Goal: Task Accomplishment & Management: Complete application form

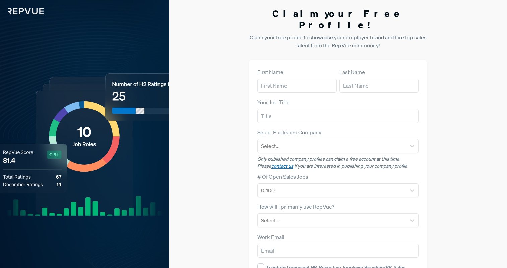
scroll to position [7, 0]
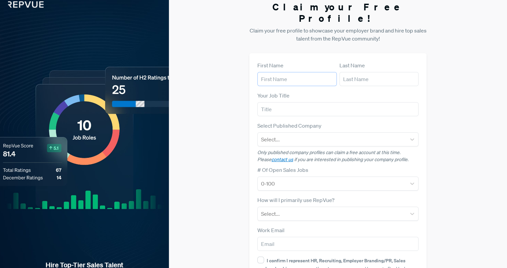
click at [302, 72] on input "text" at bounding box center [296, 79] width 79 height 14
type input "[PERSON_NAME]"
type input "Director of Talent Acquisition"
type input "[PERSON_NAME][EMAIL_ADDRESS][DOMAIN_NAME]"
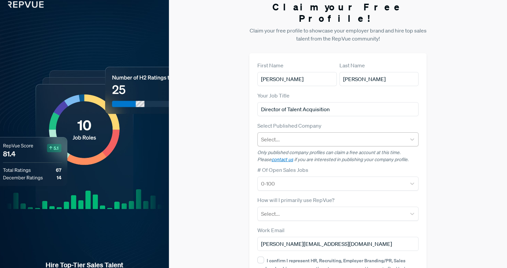
click at [314, 135] on div at bounding box center [332, 139] width 142 height 9
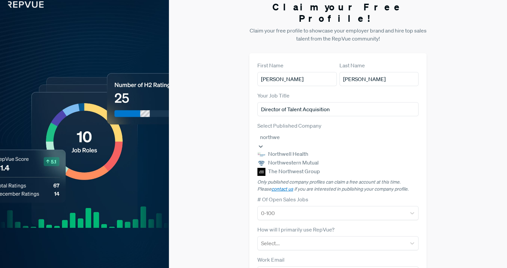
type input "northwes"
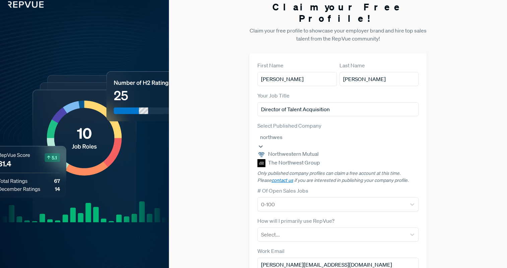
click at [318, 150] on div "Northwestern Mutual" at bounding box center [338, 154] width 162 height 9
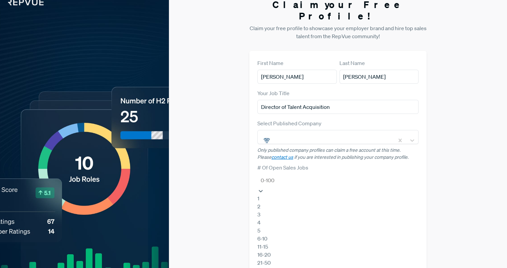
click at [297, 176] on div at bounding box center [338, 180] width 155 height 9
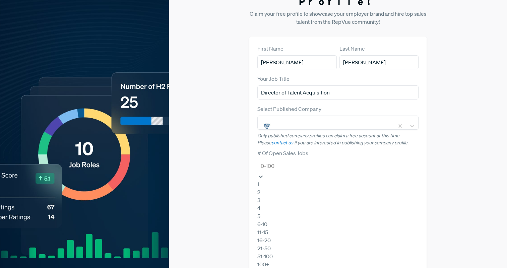
scroll to position [63, 0]
click at [286, 260] on div "100+" at bounding box center [338, 264] width 162 height 8
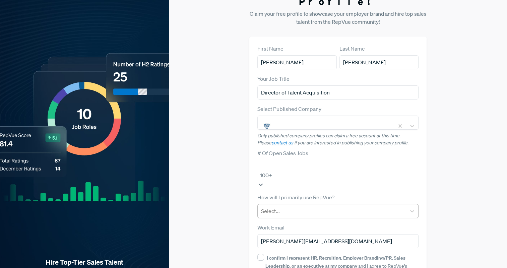
click at [296, 206] on div at bounding box center [332, 210] width 142 height 9
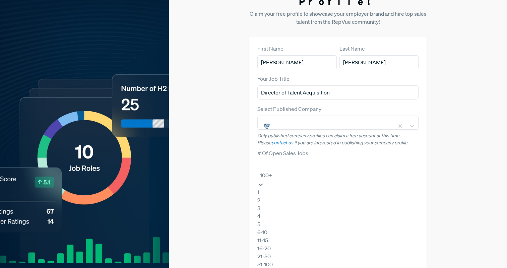
click at [283, 161] on div at bounding box center [338, 165] width 155 height 9
click at [278, 252] on div "21-50" at bounding box center [338, 256] width 162 height 8
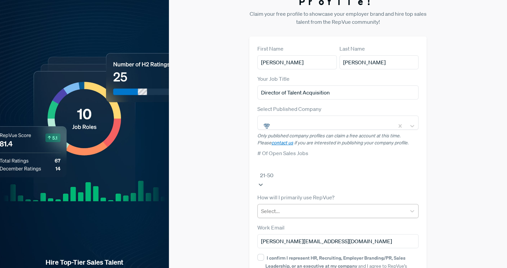
click at [301, 206] on div at bounding box center [332, 210] width 142 height 9
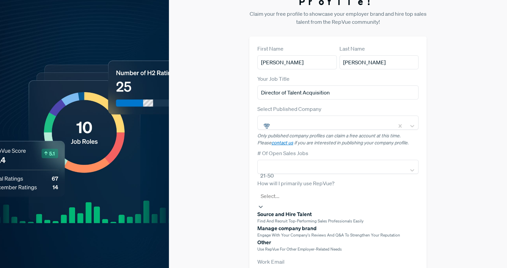
click at [300, 210] on div "Source and Hire Talent" at bounding box center [338, 214] width 162 height 8
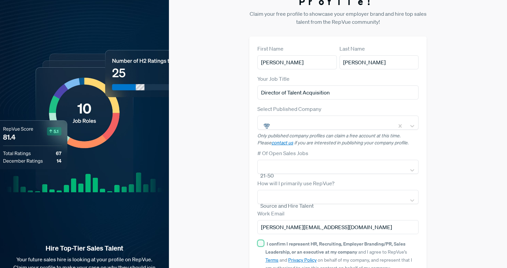
drag, startPoint x: 260, startPoint y: 232, endPoint x: 280, endPoint y: 225, distance: 20.4
click at [260, 240] on input "I confirm I represent HR, Recruiting, Employer Branding/PR, Sales Leadership, o…" at bounding box center [260, 243] width 7 height 7
checkbox input "true"
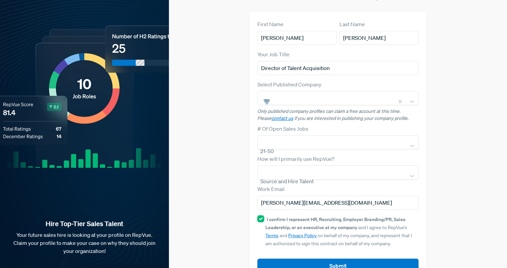
scroll to position [57, 0]
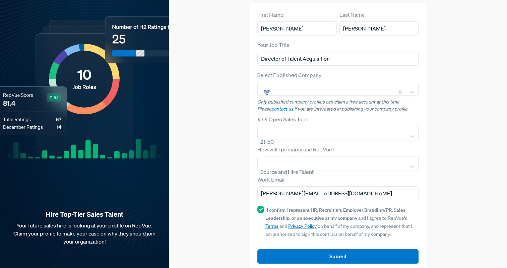
click at [343, 249] on button "Submit" at bounding box center [338, 256] width 162 height 14
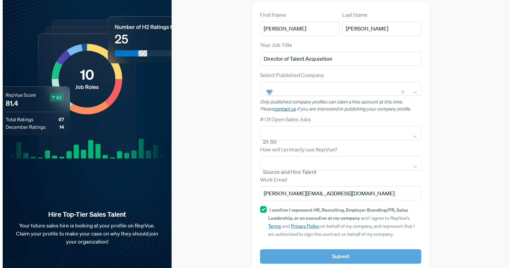
scroll to position [0, 0]
